Goal: Find specific page/section: Find specific page/section

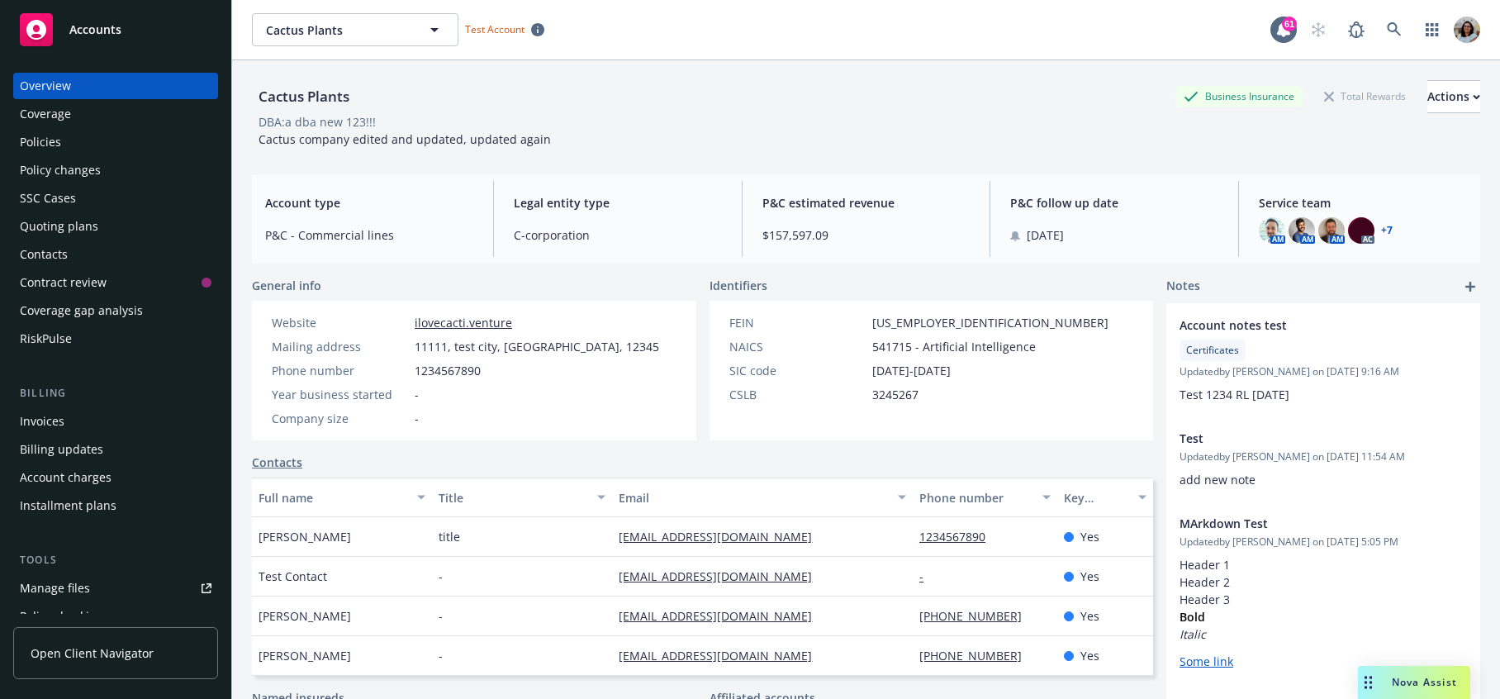
click at [119, 660] on span "Open Client Navigator" at bounding box center [92, 652] width 123 height 17
